Goal: Information Seeking & Learning: Learn about a topic

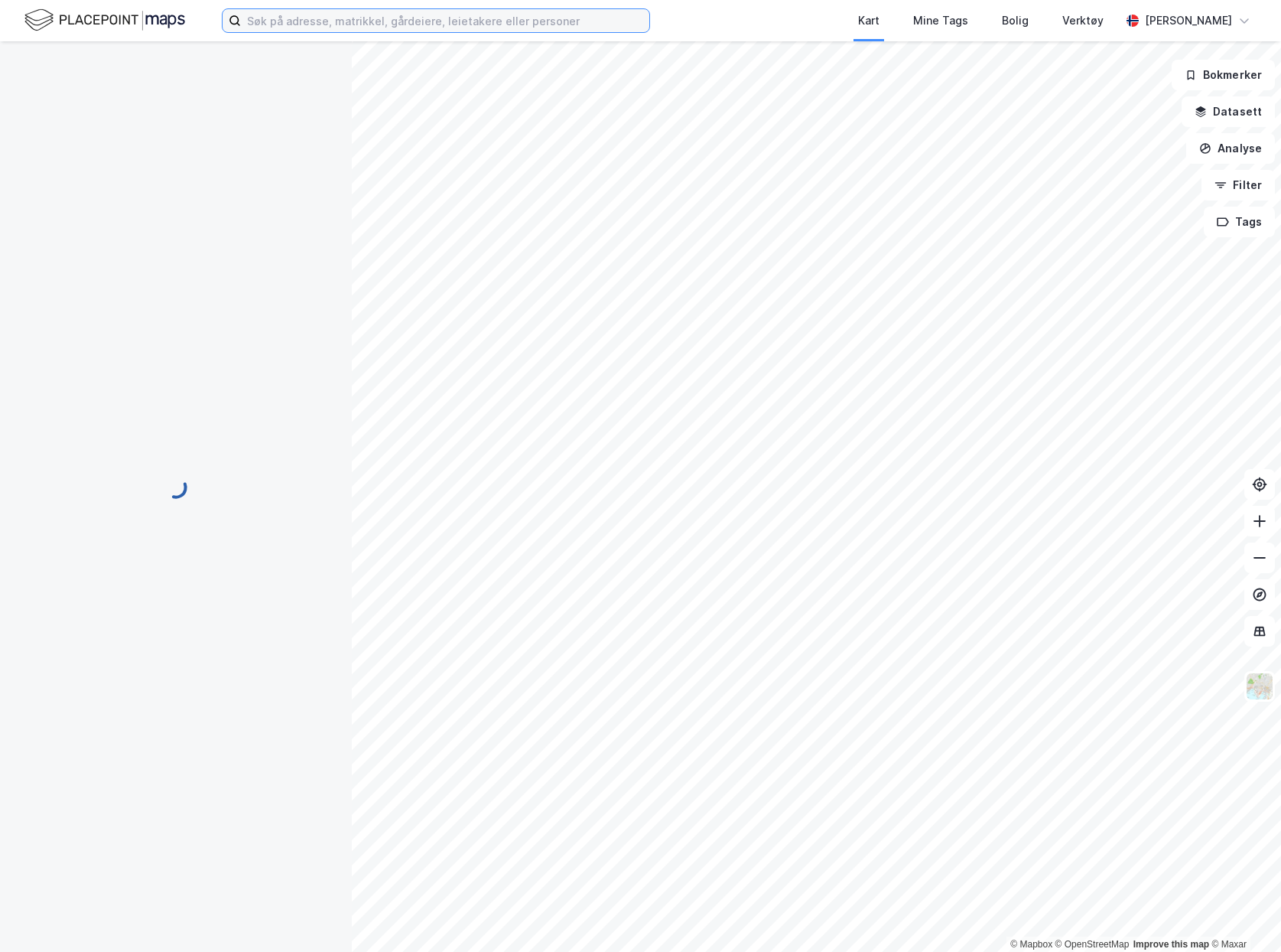
click at [387, 14] on input at bounding box center [445, 20] width 409 height 23
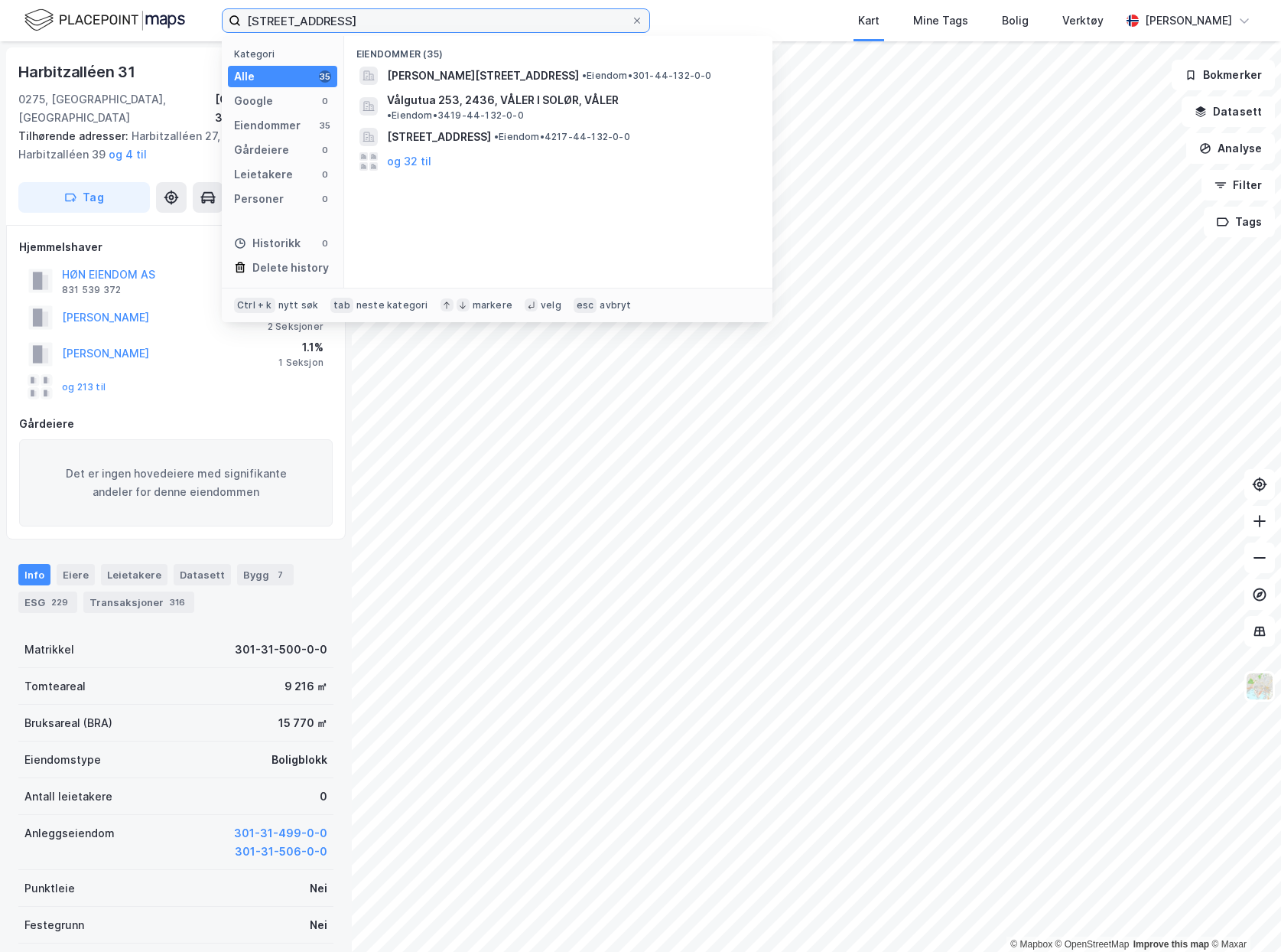
type input "[STREET_ADDRESS]"
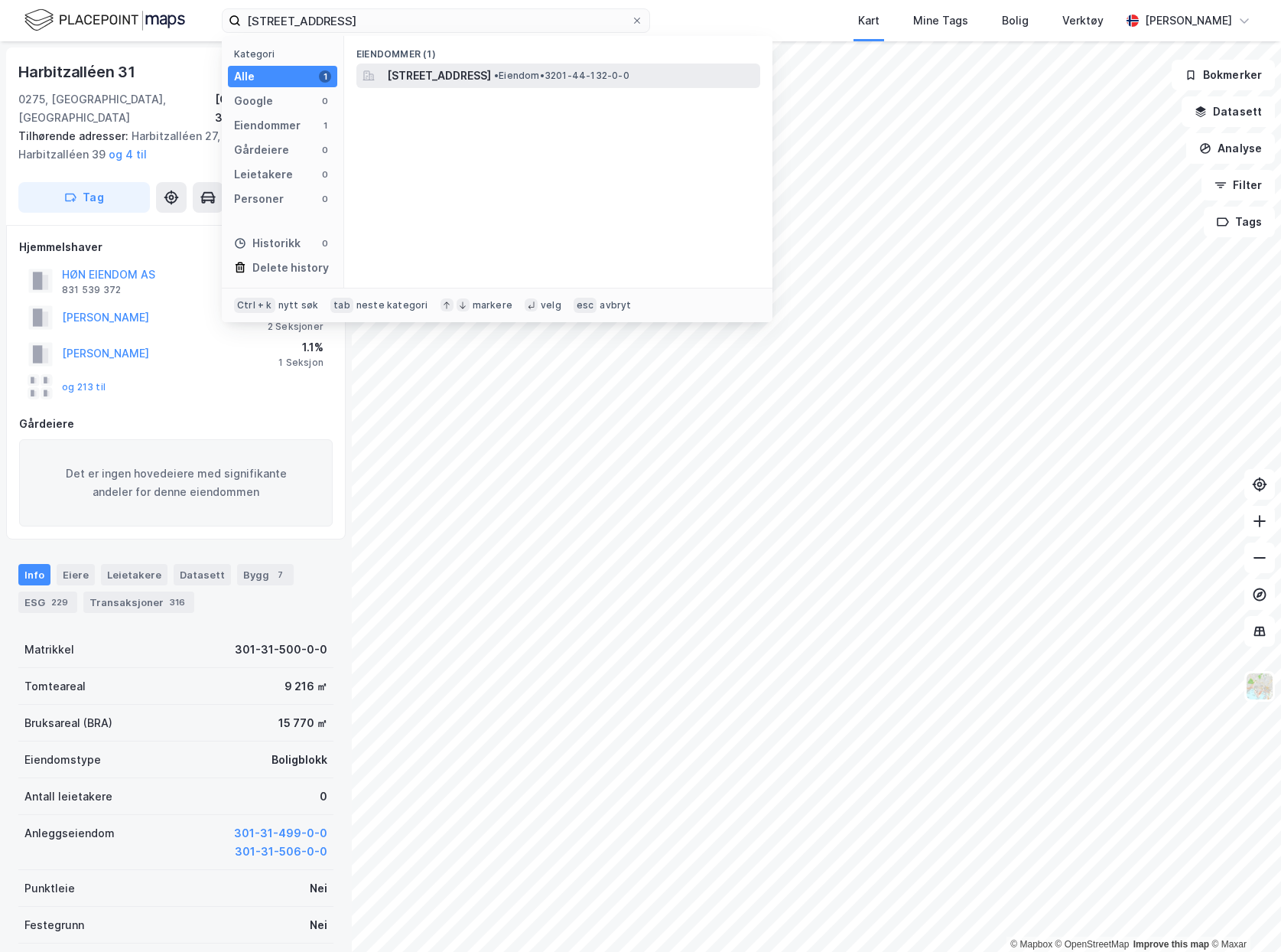
click at [491, 75] on span "[STREET_ADDRESS]" at bounding box center [440, 75] width 104 height 19
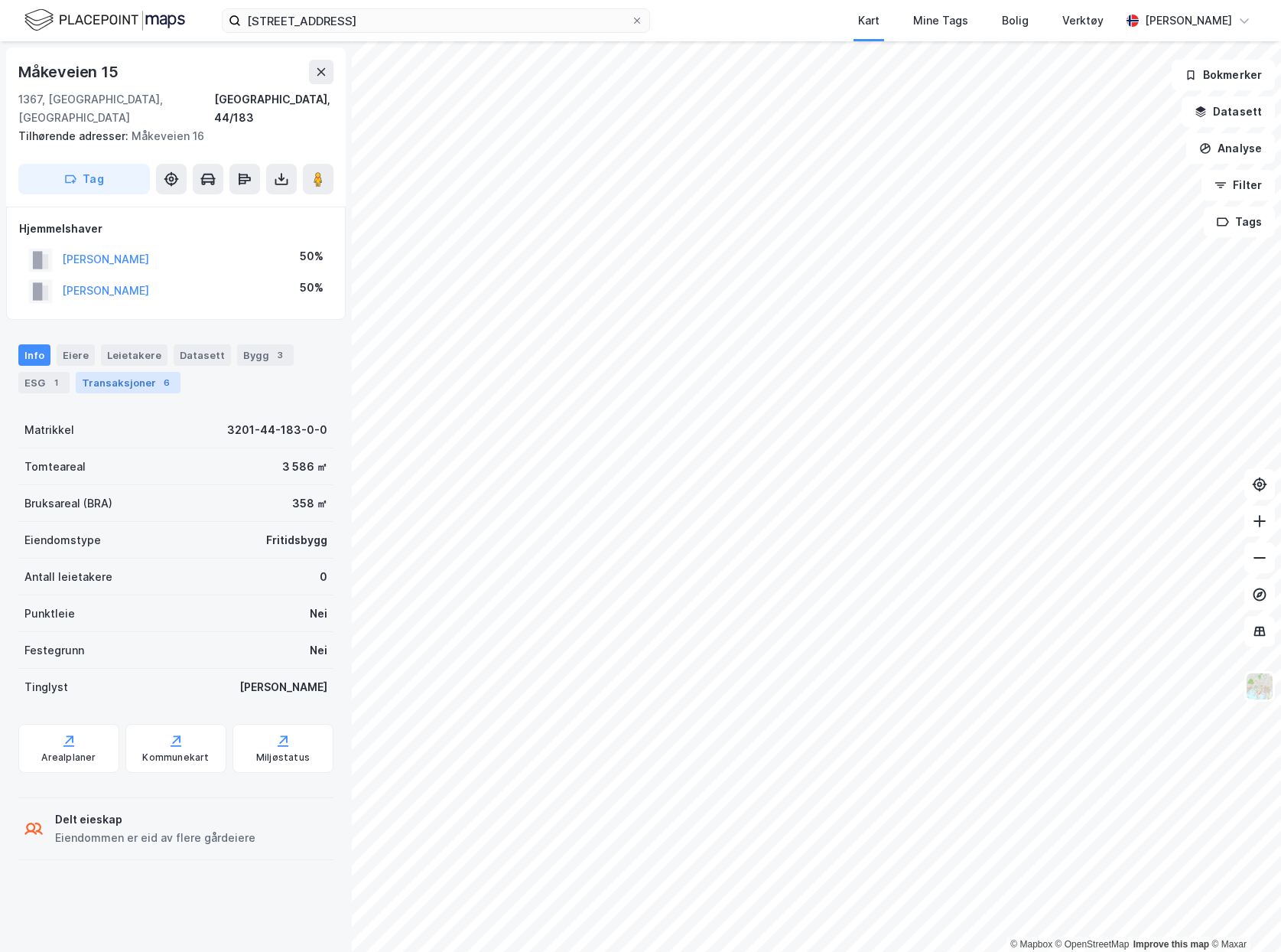
click at [100, 372] on div "Transaksjoner 6" at bounding box center [128, 382] width 104 height 21
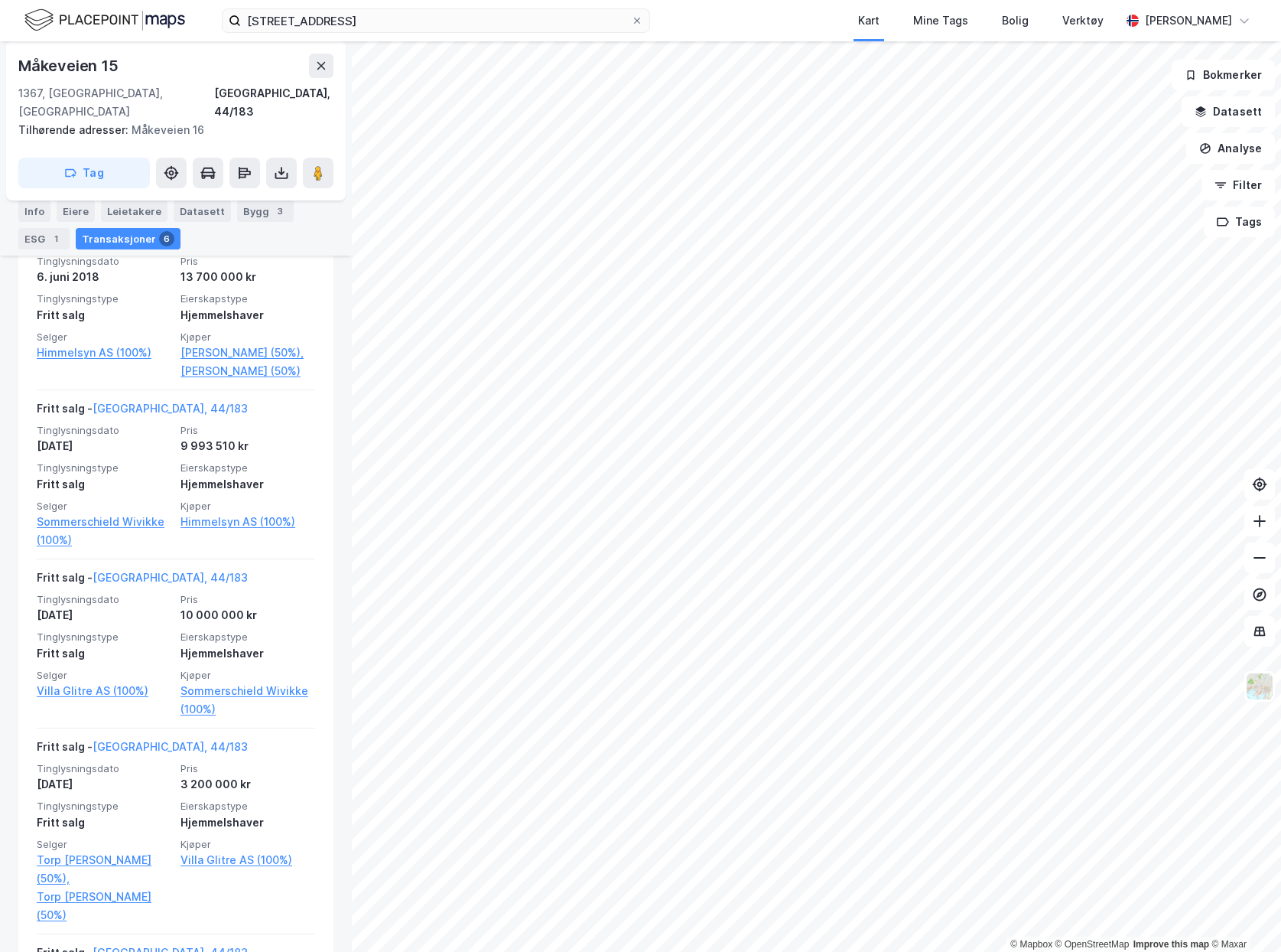
scroll to position [459, 0]
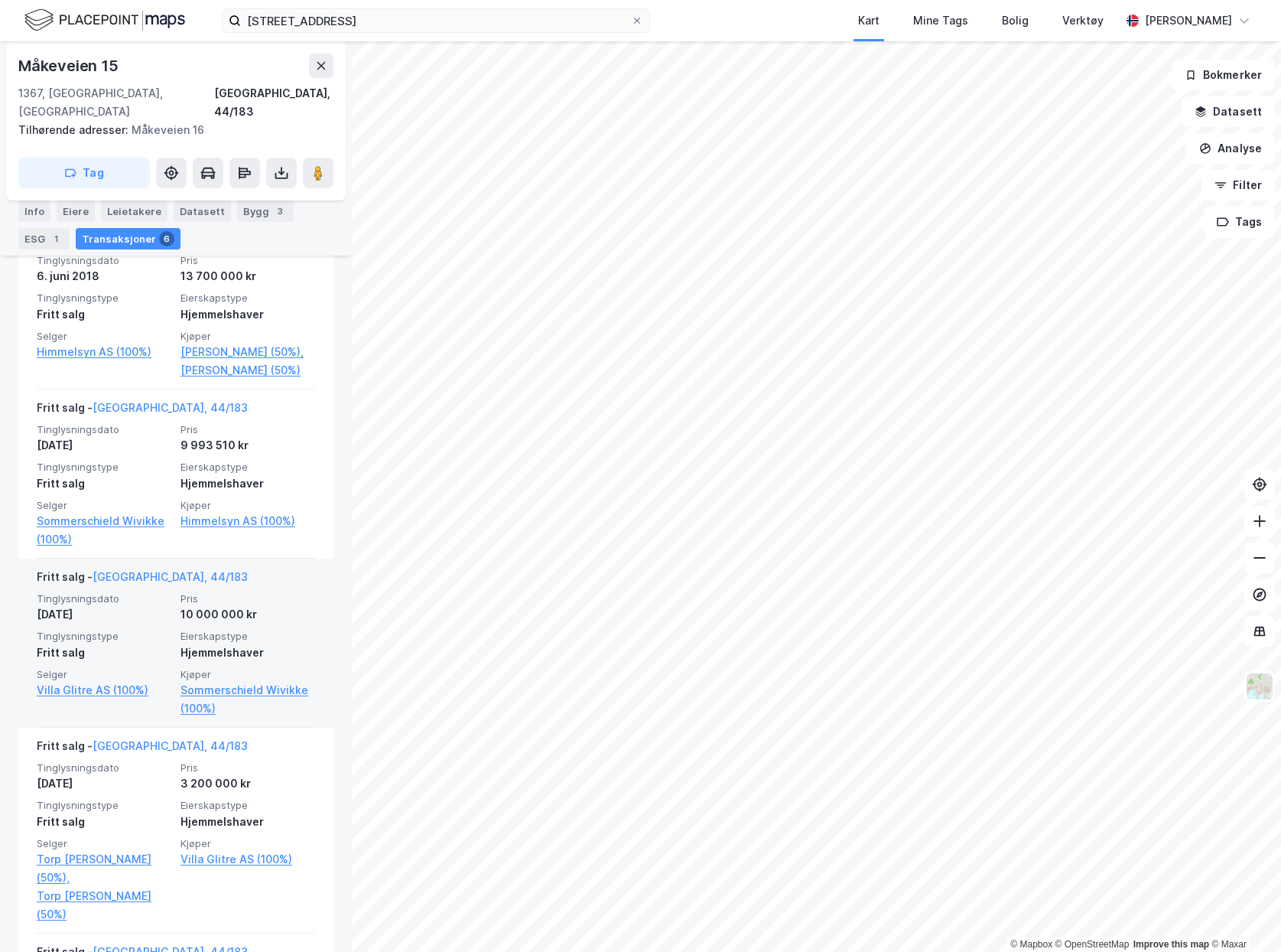
click at [257, 626] on div "Tinglysningsdato [DATE] Pris 10 000 000 kr Tinglysningstype Fritt salg Eierskap…" at bounding box center [176, 655] width 279 height 126
click at [230, 657] on div "Hjemmelshaver" at bounding box center [248, 652] width 134 height 19
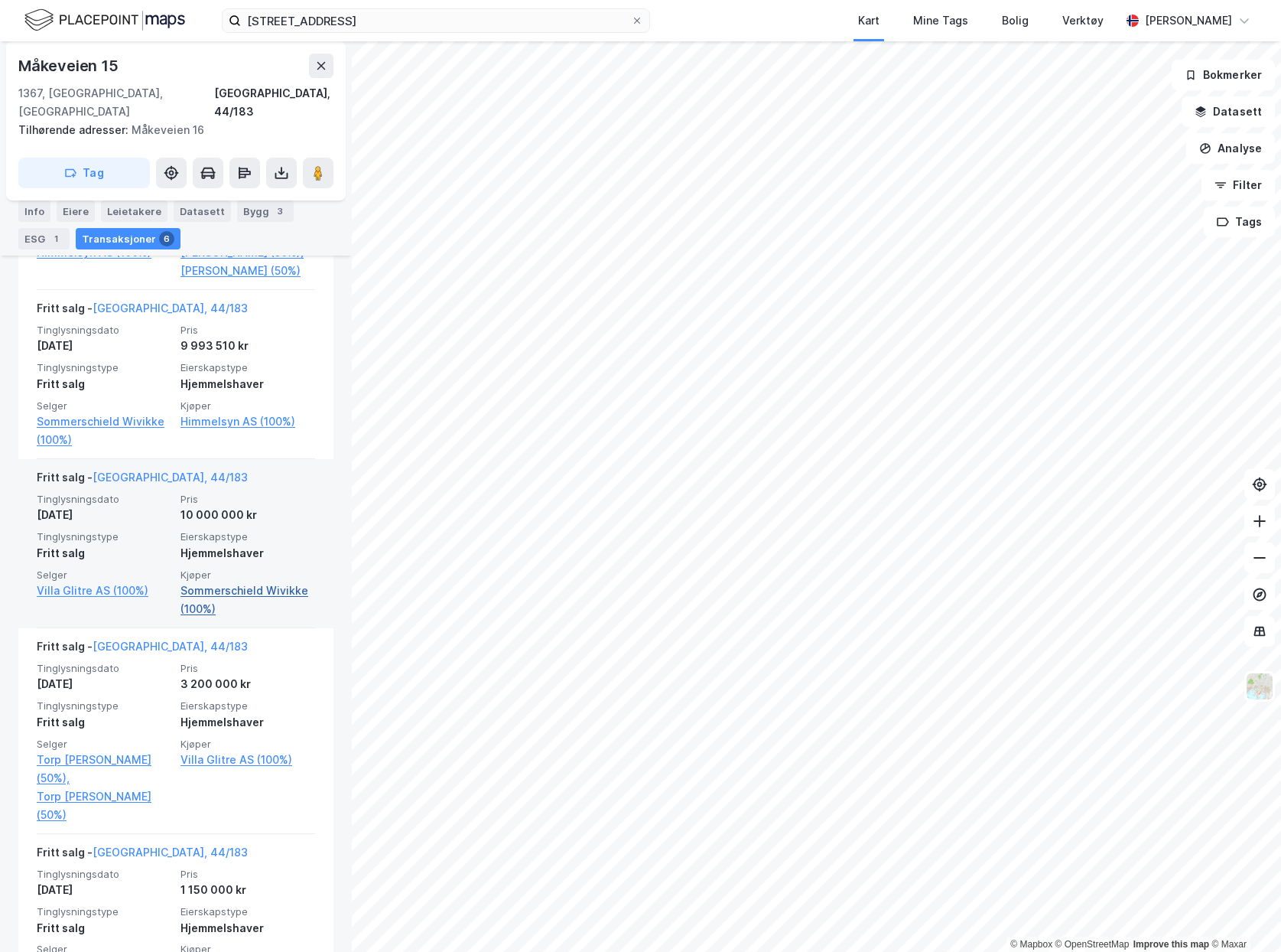
scroll to position [535, 0]
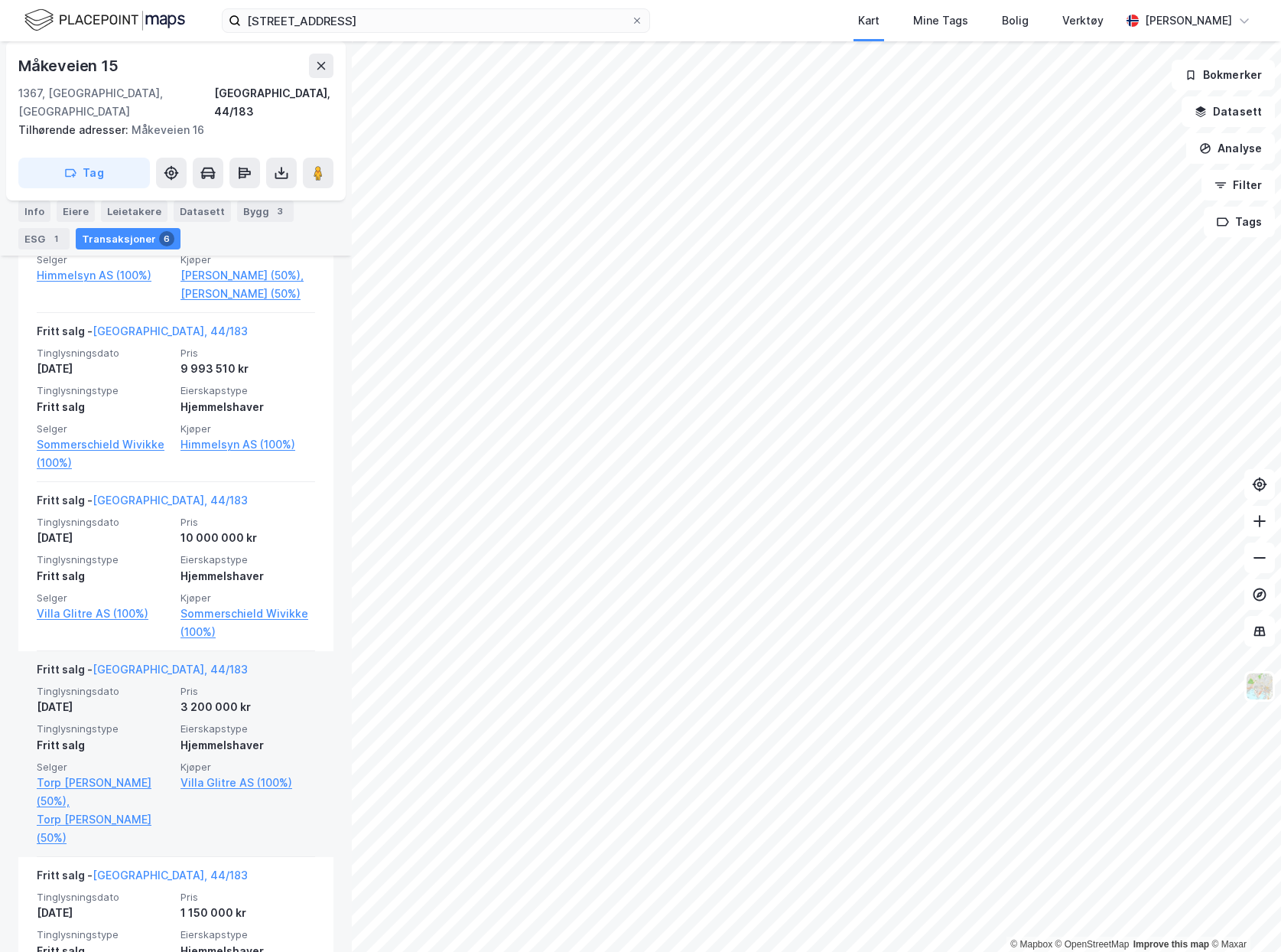
click at [234, 695] on span "Pris" at bounding box center [248, 691] width 134 height 13
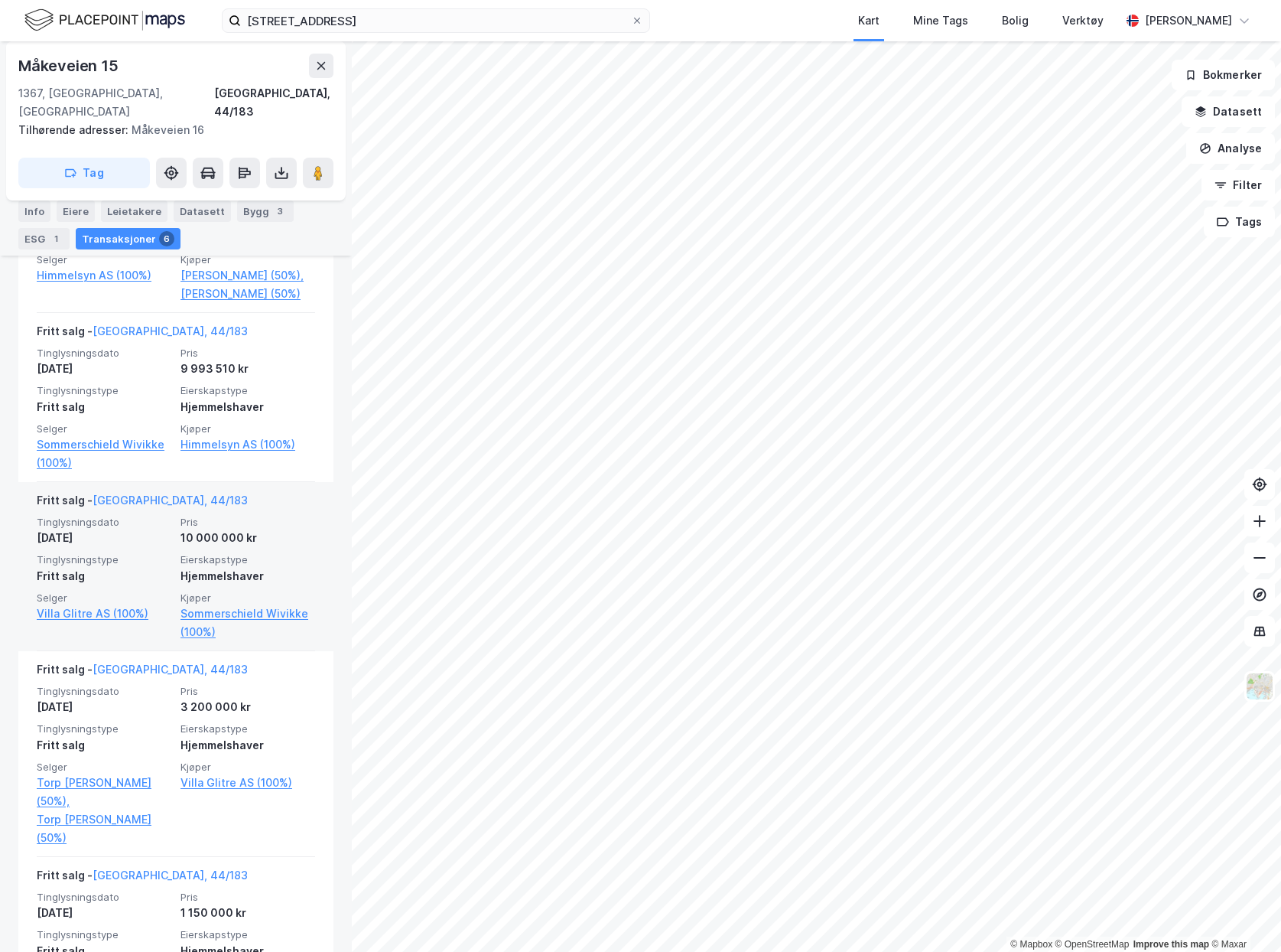
click at [228, 549] on div "Tinglysningsdato [DATE] Pris 10 000 000 kr Tinglysningstype Fritt salg Eierskap…" at bounding box center [176, 579] width 279 height 126
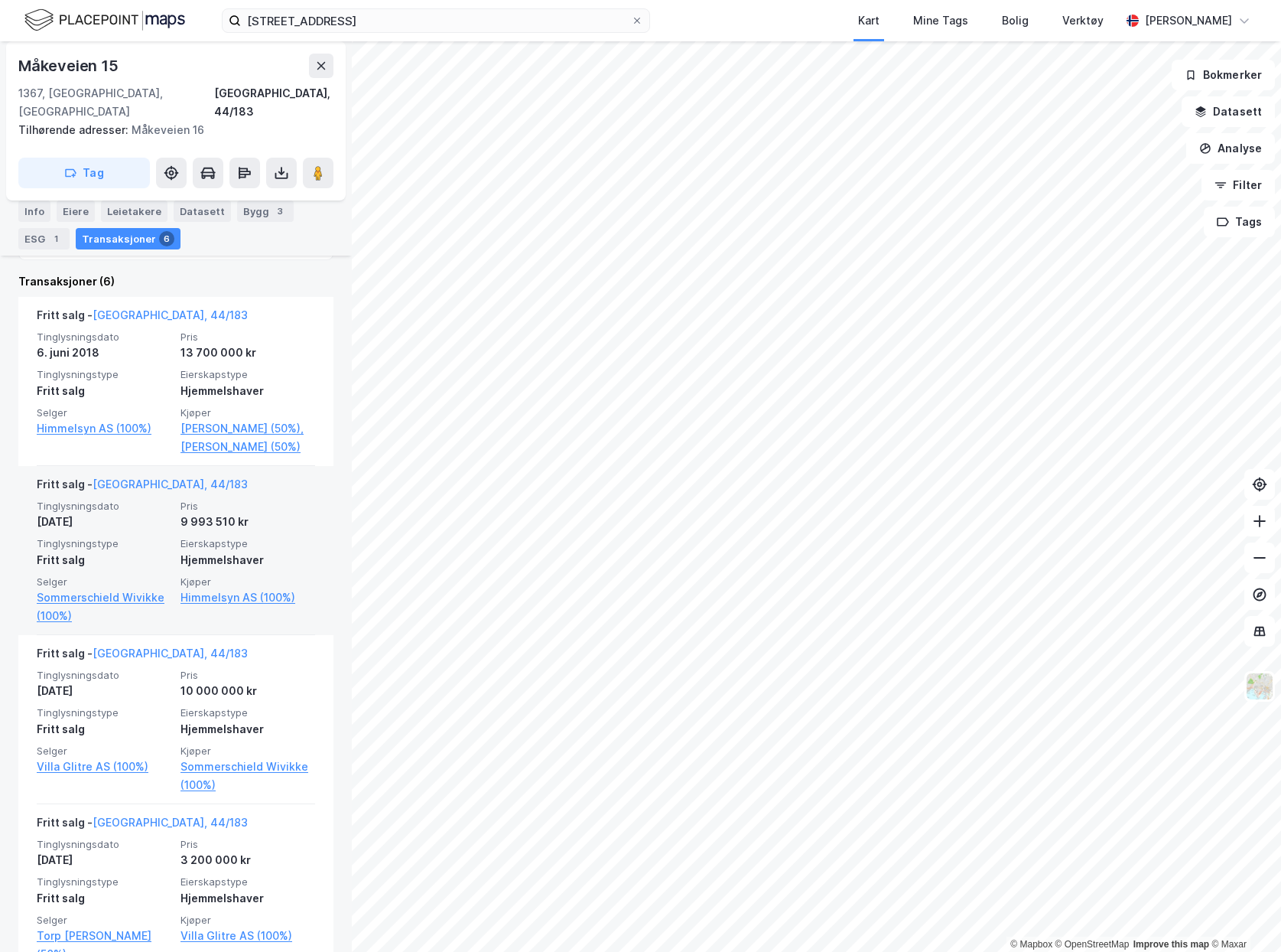
click at [242, 551] on div "Hjemmelshaver" at bounding box center [248, 560] width 134 height 19
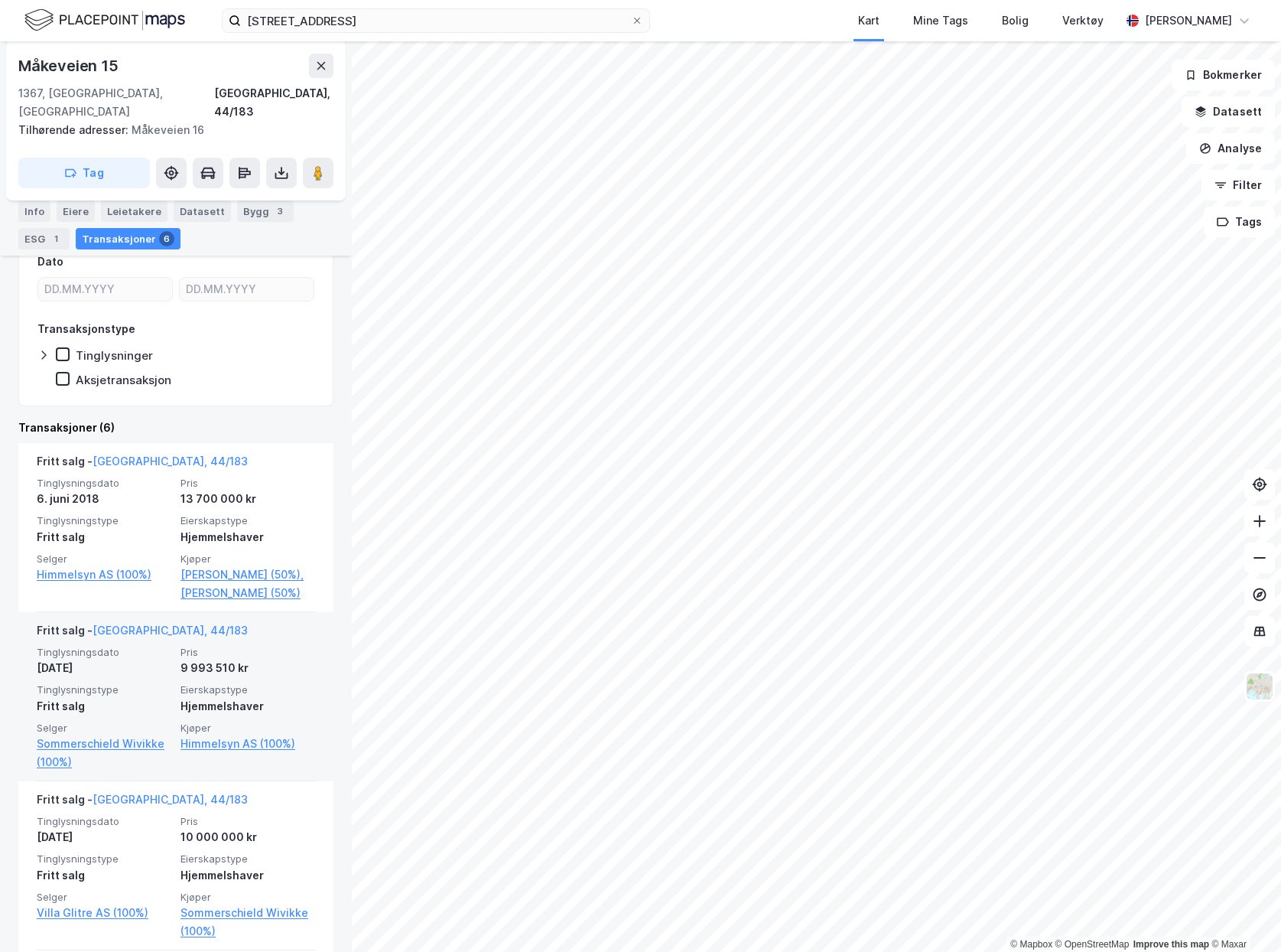
scroll to position [229, 0]
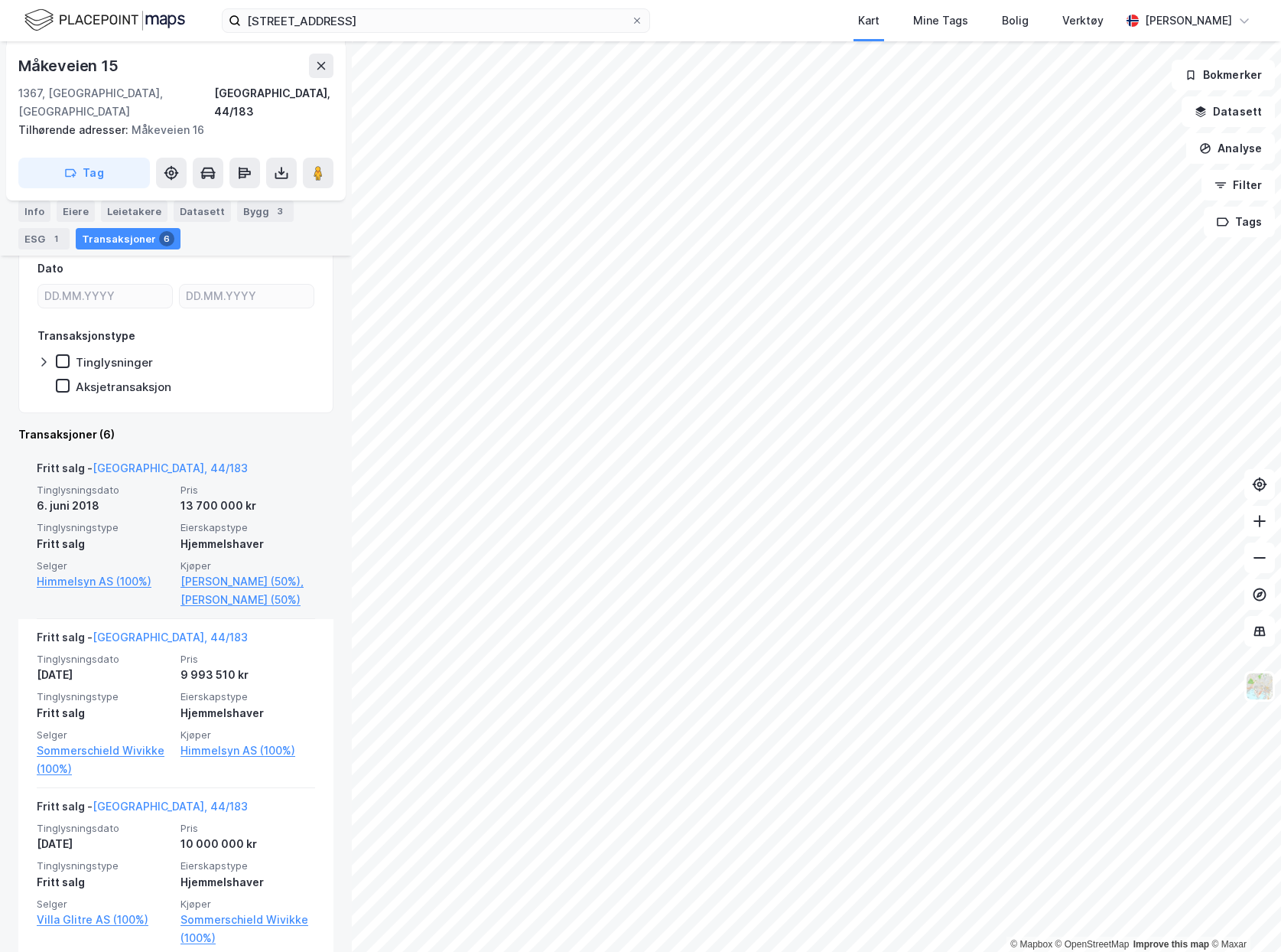
click at [243, 534] on div "Hjemmelshaver" at bounding box center [248, 543] width 134 height 19
click at [185, 600] on link "[PERSON_NAME] (50%)" at bounding box center [248, 600] width 134 height 19
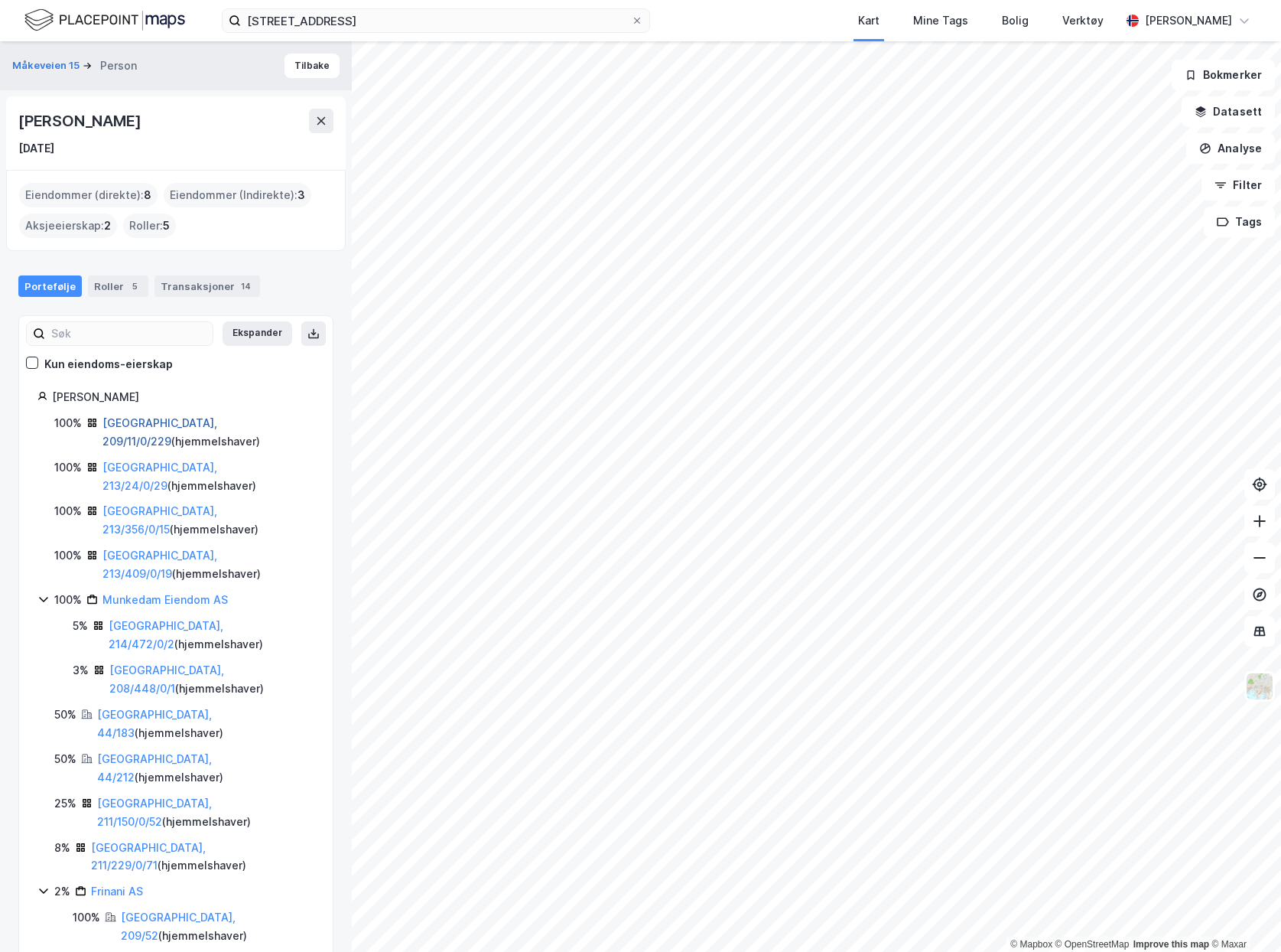
click at [147, 421] on link "[GEOGRAPHIC_DATA], 209/11/0/229" at bounding box center [160, 431] width 115 height 31
click at [142, 461] on link "[GEOGRAPHIC_DATA], 213/24/0/29" at bounding box center [160, 476] width 115 height 31
click at [139, 504] on link "[GEOGRAPHIC_DATA], 213/356/0/15" at bounding box center [160, 519] width 115 height 31
click at [139, 549] on link "[GEOGRAPHIC_DATA], 213/409/0/19" at bounding box center [160, 564] width 115 height 31
click at [181, 593] on link "Munkedam Eiendom AS" at bounding box center [165, 599] width 126 height 13
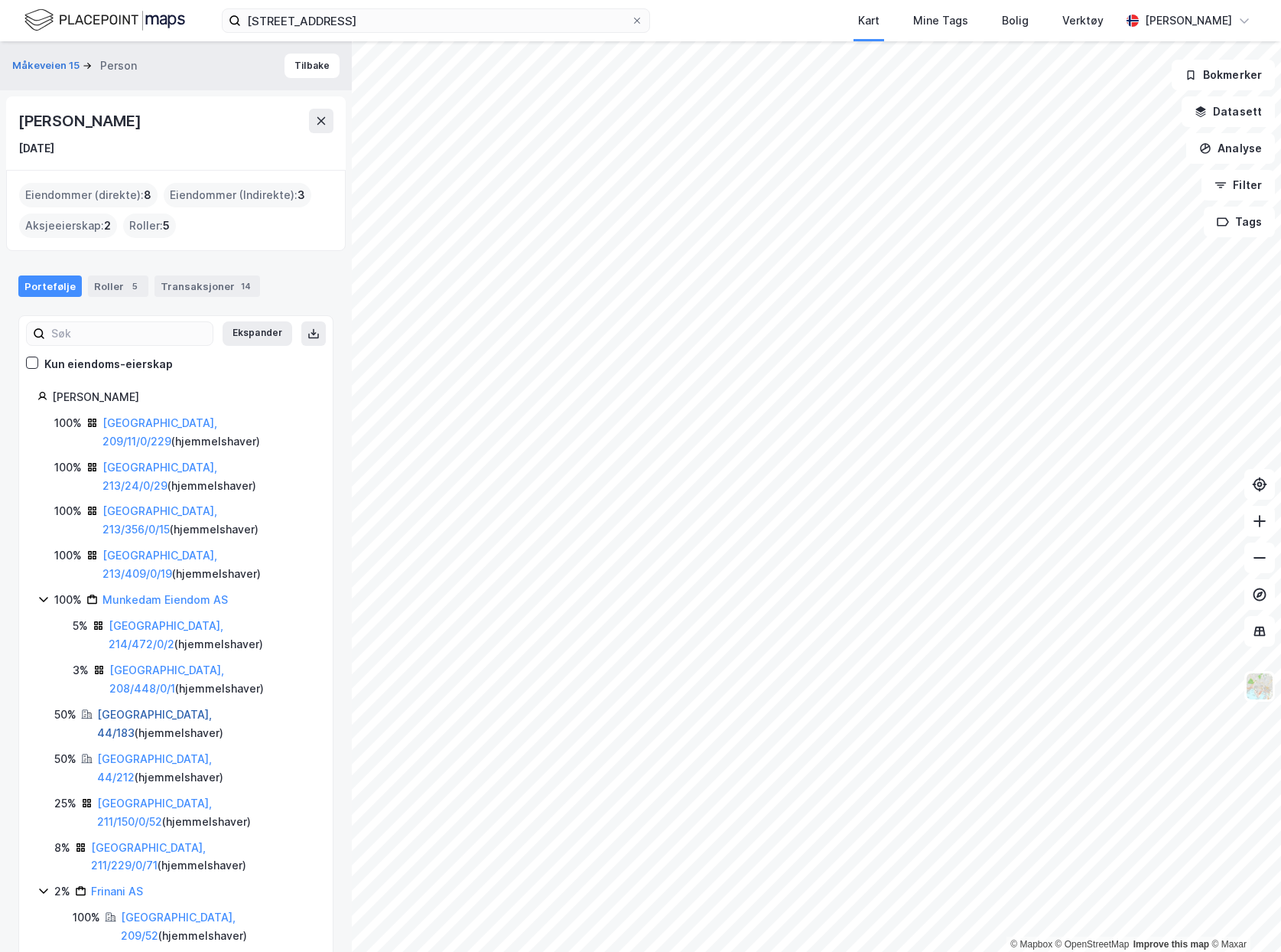
click at [140, 708] on link "[GEOGRAPHIC_DATA], 44/183" at bounding box center [155, 723] width 115 height 31
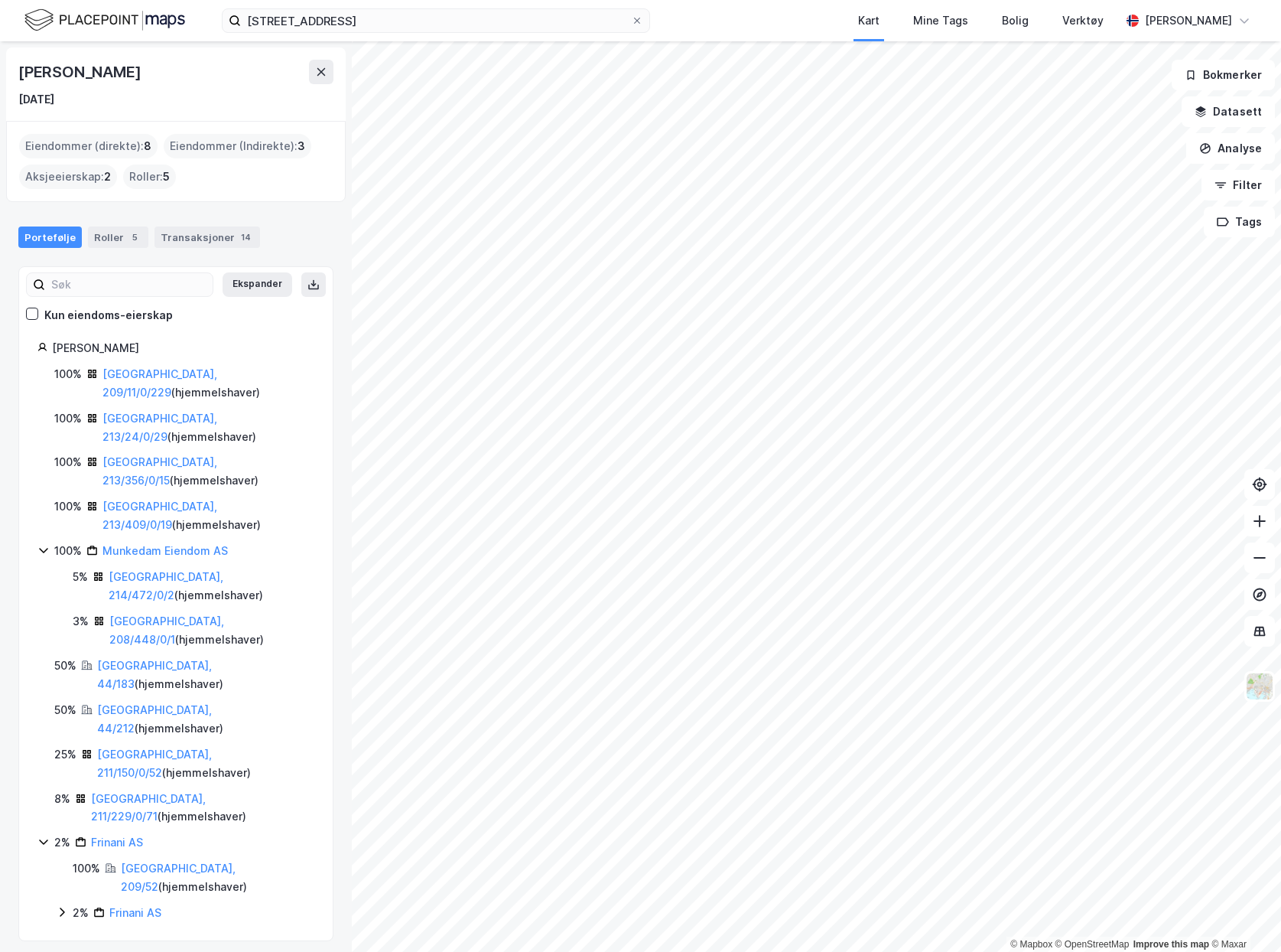
click at [133, 701] on div "[GEOGRAPHIC_DATA], 44/212 ( hjemmelshaver )" at bounding box center [206, 719] width 218 height 37
click at [133, 703] on link "[GEOGRAPHIC_DATA], 44/212" at bounding box center [155, 718] width 115 height 31
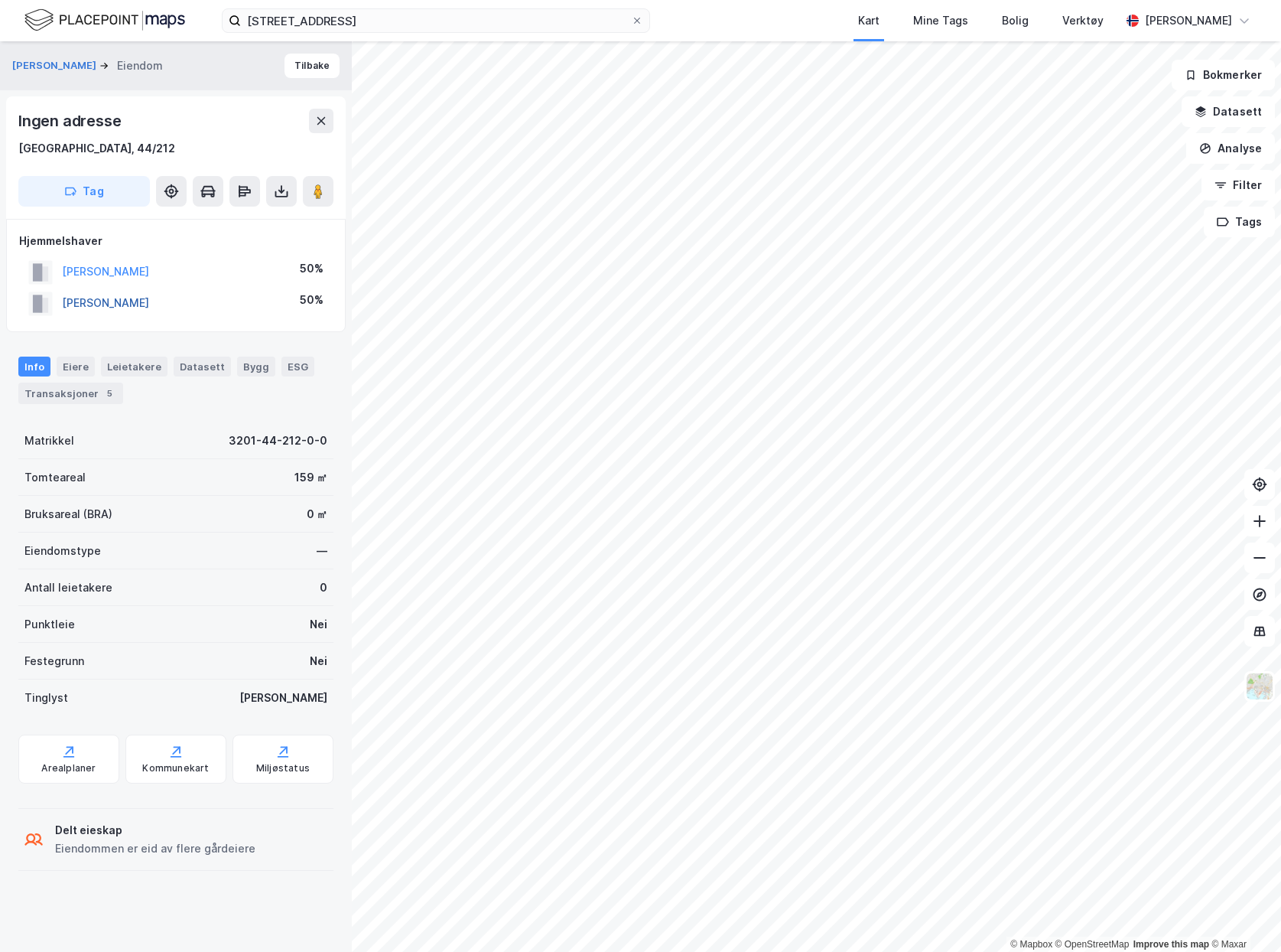
click at [0, 0] on button "[PERSON_NAME]" at bounding box center [0, 0] width 0 height 0
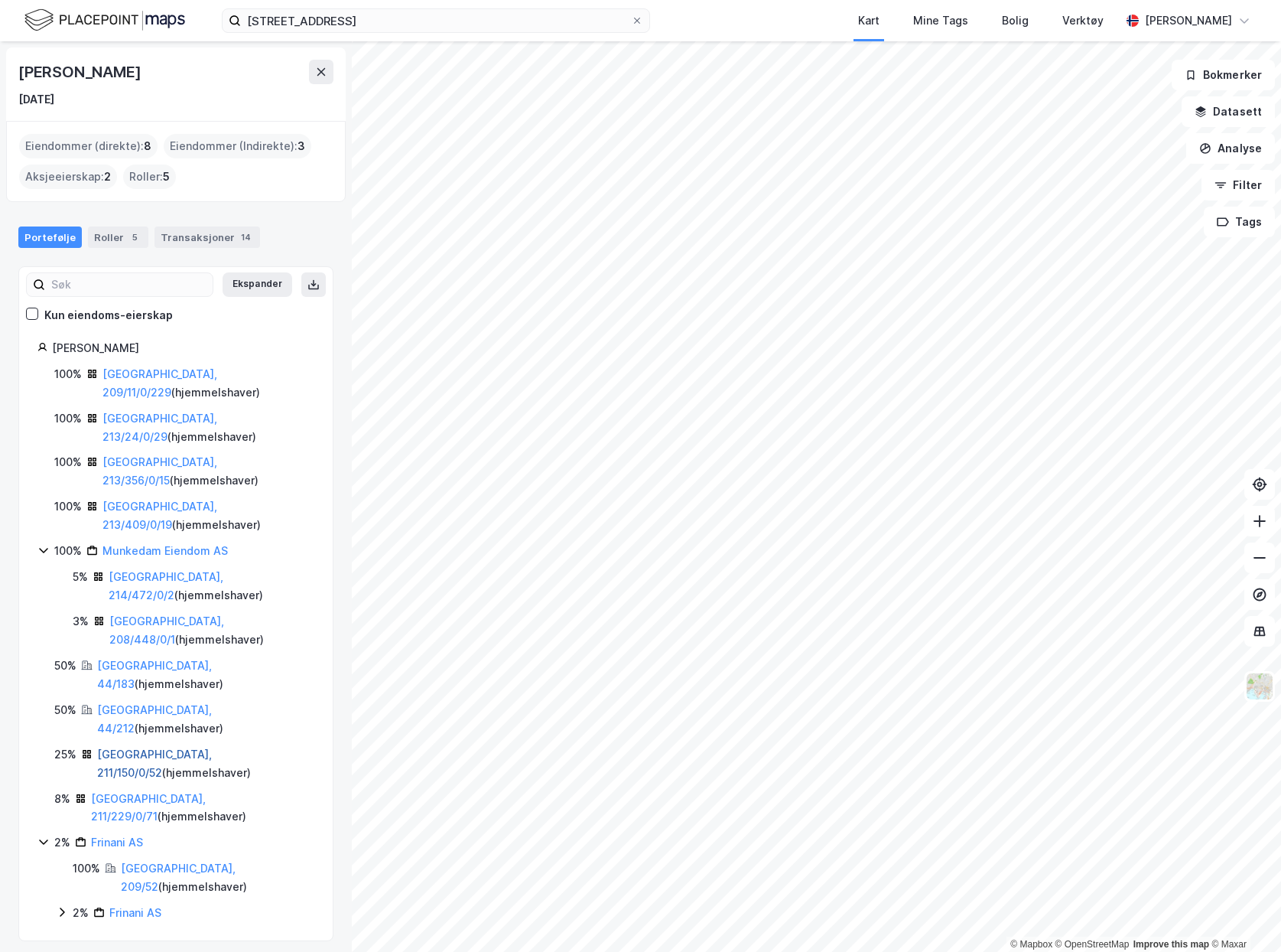
click at [151, 748] on link "[GEOGRAPHIC_DATA], 211/150/0/52" at bounding box center [155, 763] width 115 height 31
click at [144, 792] on link "[GEOGRAPHIC_DATA], 211/229/0/71" at bounding box center [149, 807] width 115 height 31
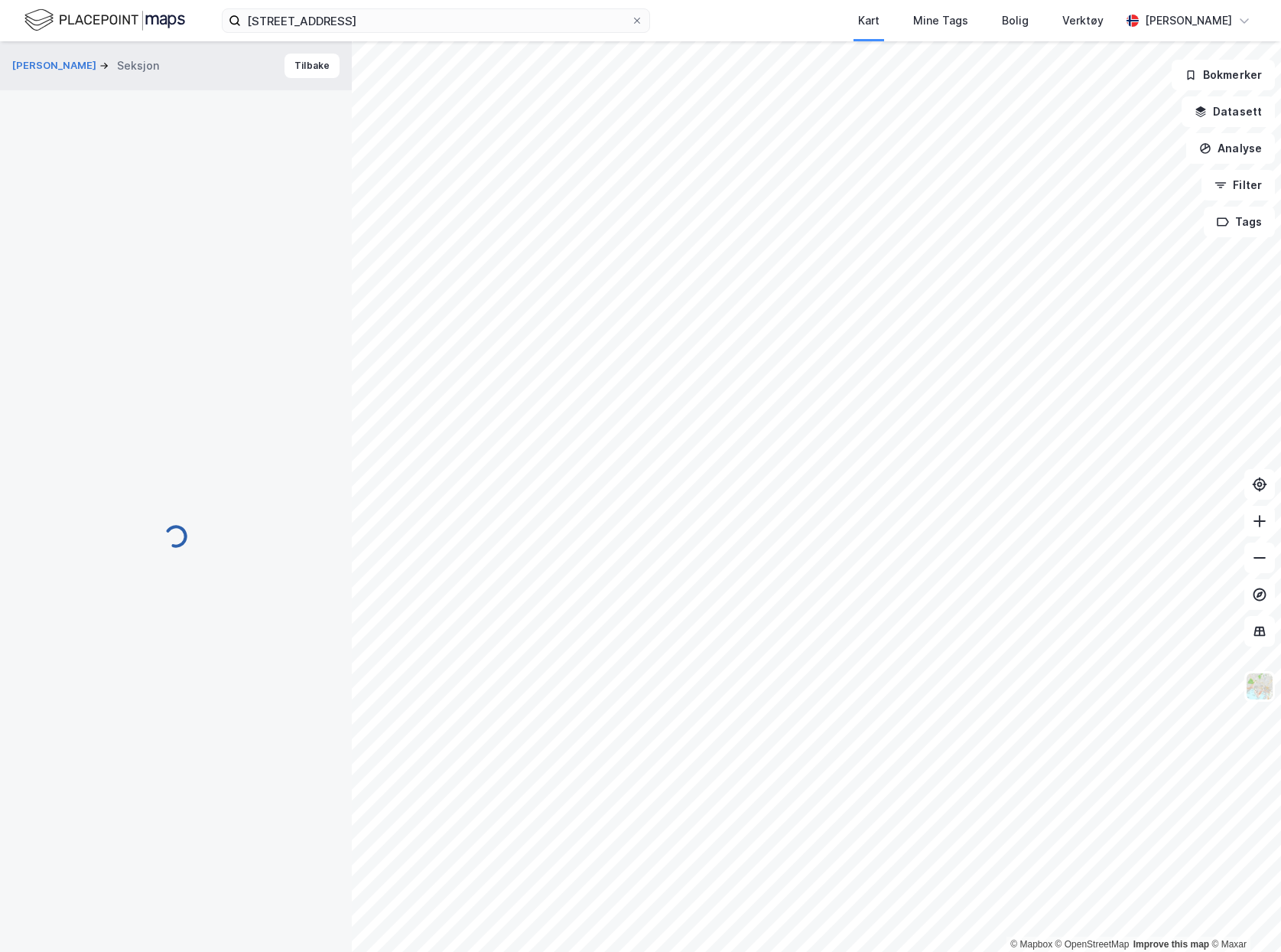
scroll to position [49, 0]
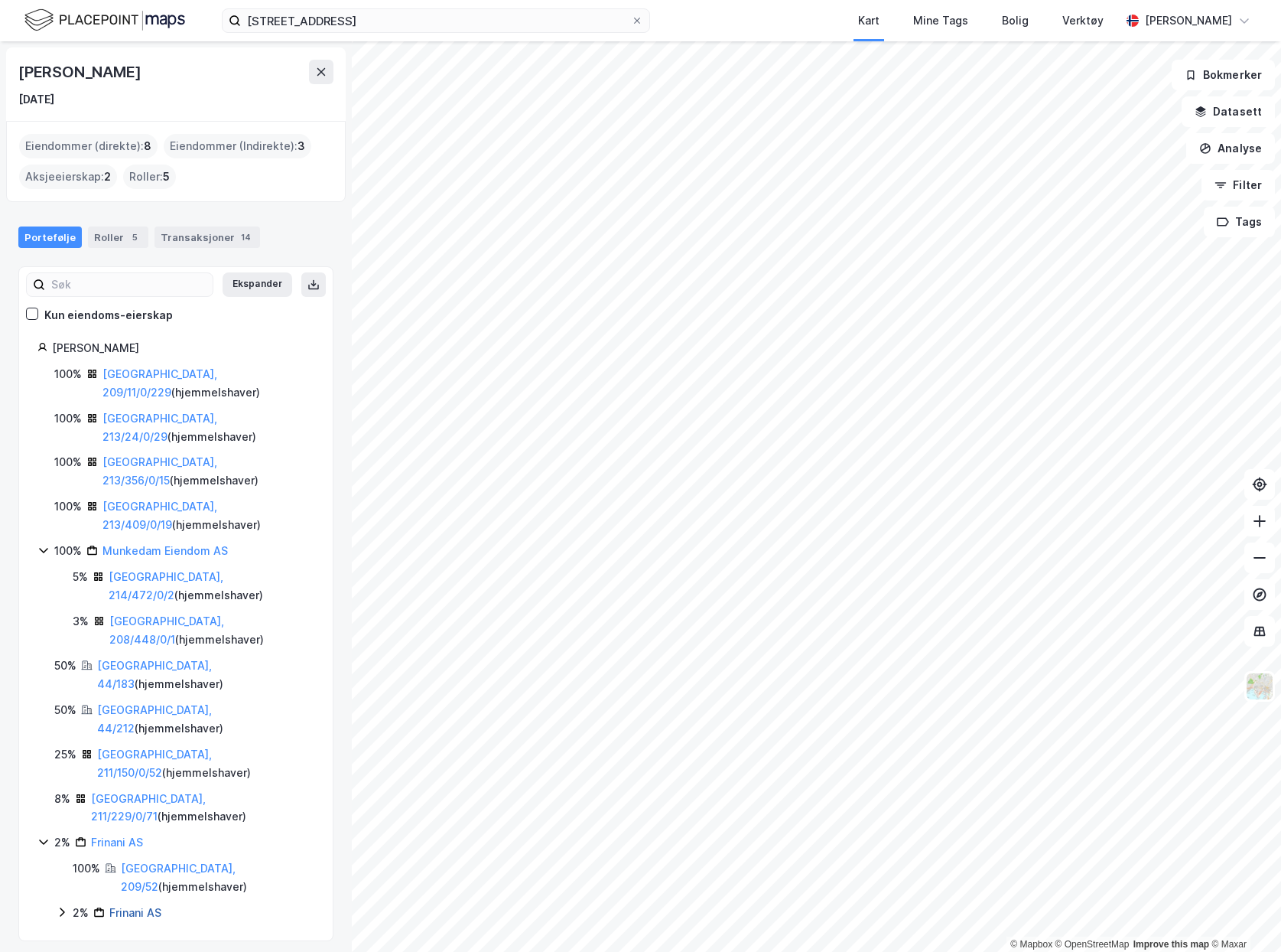
click at [129, 906] on link "Frinani AS" at bounding box center [135, 912] width 52 height 13
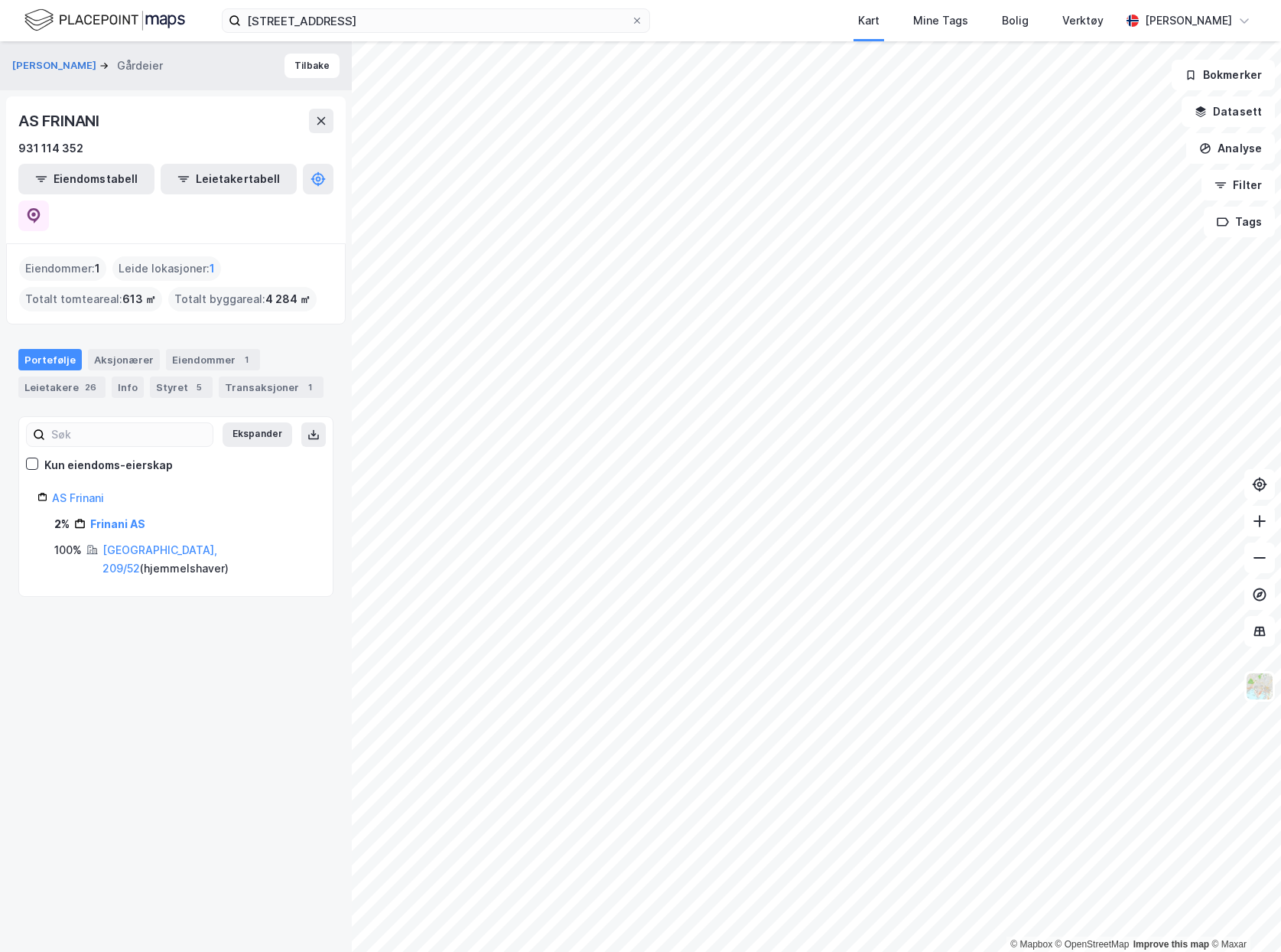
click at [125, 16] on img at bounding box center [105, 20] width 161 height 27
